Goal: Book appointment/travel/reservation

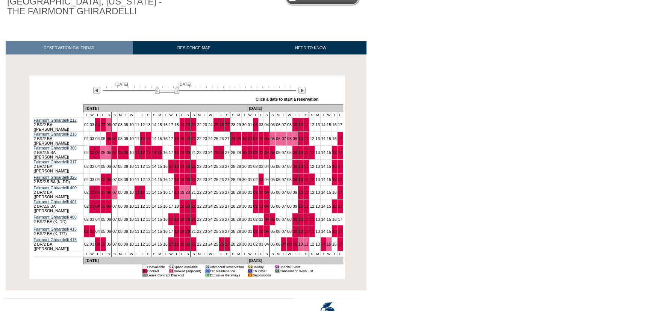
scroll to position [97, 0]
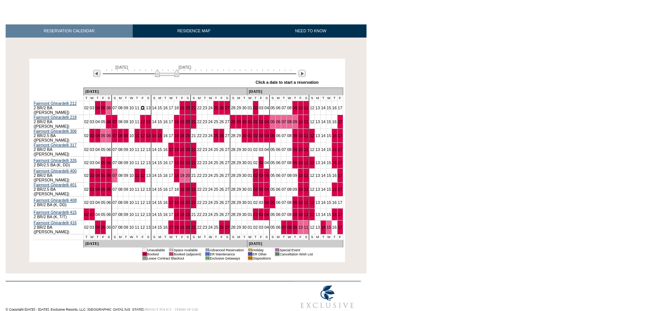
click at [141, 106] on link "12" at bounding box center [143, 108] width 5 height 5
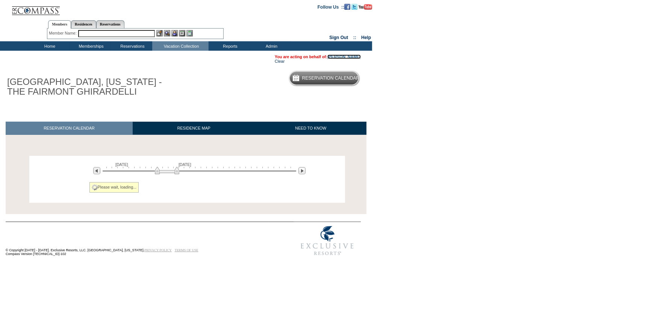
click at [340, 56] on link "[PERSON_NAME]" at bounding box center [343, 56] width 33 height 5
